Goal: Navigation & Orientation: Find specific page/section

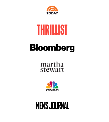
click at [54, 29] on img at bounding box center [52, 30] width 31 height 10
